Goal: Task Accomplishment & Management: Complete application form

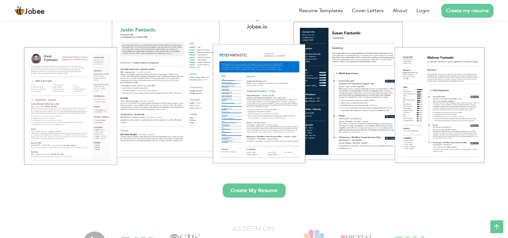
scroll to position [96, 0]
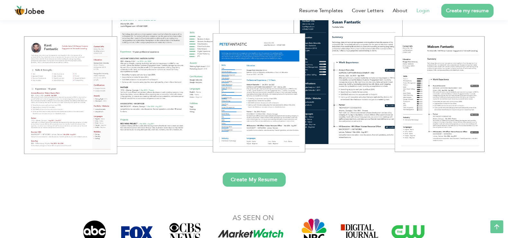
click at [421, 9] on link "Login" at bounding box center [422, 11] width 13 height 8
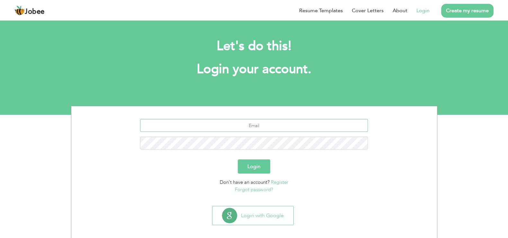
click at [281, 126] on input "text" at bounding box center [254, 125] width 228 height 13
type input "[EMAIL_ADDRESS][DOMAIN_NAME]"
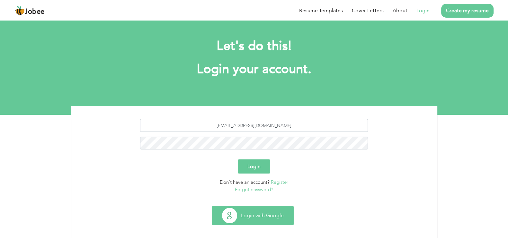
click at [228, 217] on button "Login with Google" at bounding box center [252, 216] width 81 height 19
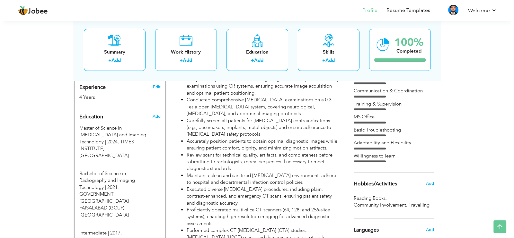
scroll to position [241, 0]
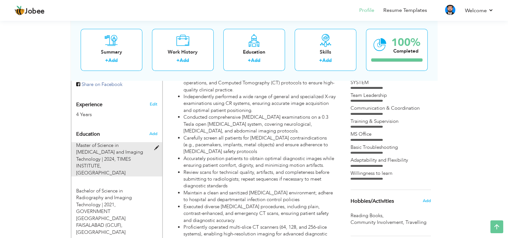
click at [126, 142] on span "Master of Science in Radiology and Imaging Technology | 2024," at bounding box center [109, 152] width 67 height 20
type input "Master of Science in [MEDICAL_DATA] and Imaging Technology"
type input "2024"
type input "TIMES INSTITUTE"
type input "2.9"
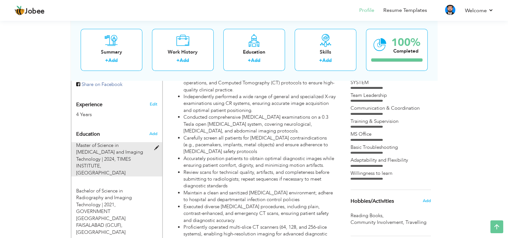
radio input "true"
type input "MULTAN"
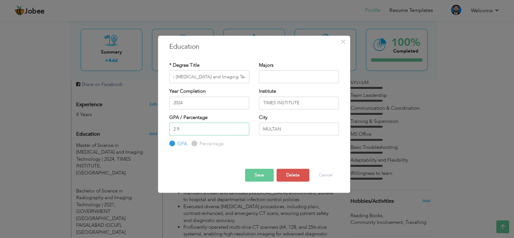
scroll to position [0, 0]
click at [185, 130] on input "2.9" at bounding box center [209, 129] width 80 height 13
type input "2"
type input "3.16"
click at [259, 175] on button "Save" at bounding box center [259, 175] width 29 height 13
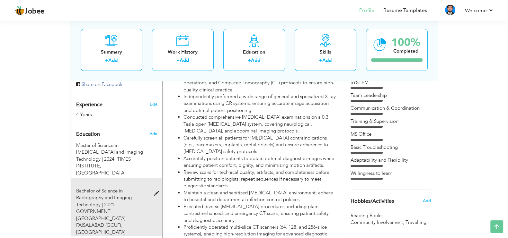
click at [115, 209] on span "GOVERNMENT COLLAGE UNIVERSITY FAISALABAD (GCUF), FAISALABAD" at bounding box center [100, 222] width 49 height 27
type input "Bachelor of Science in Radiography and Imaging Technology"
type input "2021"
type input "GOVERNMENT [GEOGRAPHIC_DATA] FAISALABAD (GCUF)"
type input "3.56"
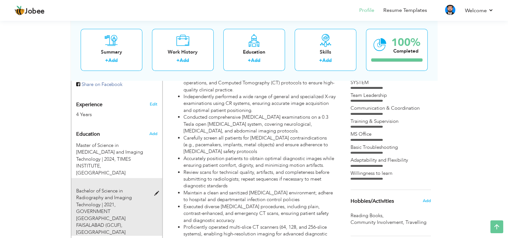
type input "[GEOGRAPHIC_DATA]"
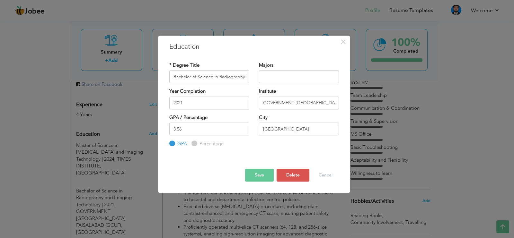
click at [253, 171] on button "Save" at bounding box center [259, 175] width 29 height 13
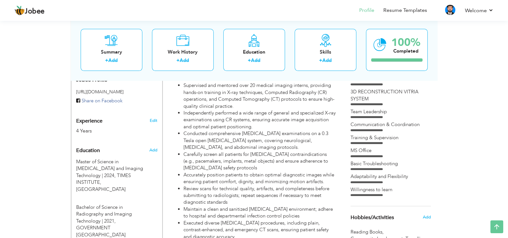
scroll to position [16, 0]
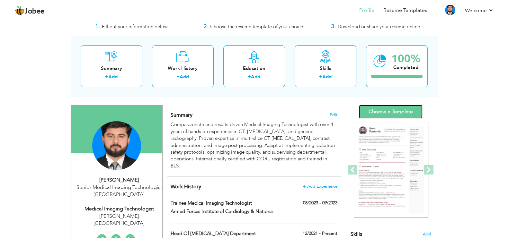
click at [388, 107] on link "Choose a Template" at bounding box center [391, 112] width 64 height 14
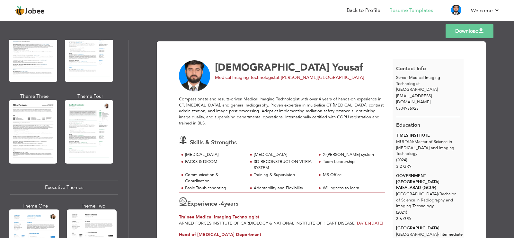
scroll to position [521, 0]
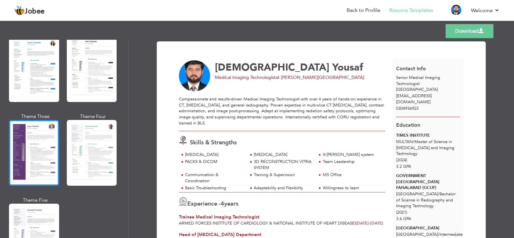
click at [42, 161] on div at bounding box center [34, 153] width 50 height 66
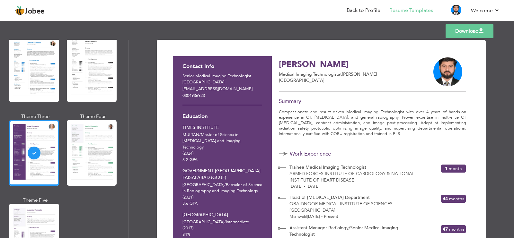
scroll to position [0, 0]
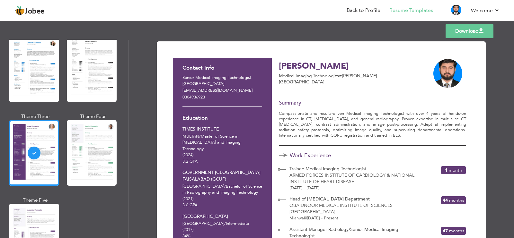
click at [474, 28] on link "Download" at bounding box center [470, 31] width 48 height 14
